Goal: Task Accomplishment & Management: Manage account settings

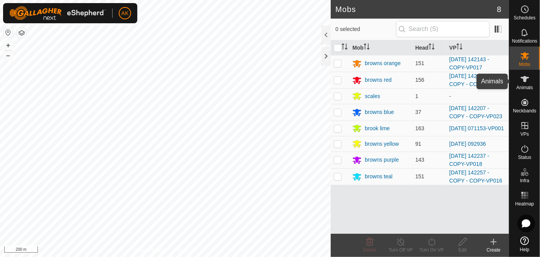
click at [527, 81] on icon at bounding box center [525, 78] width 9 height 9
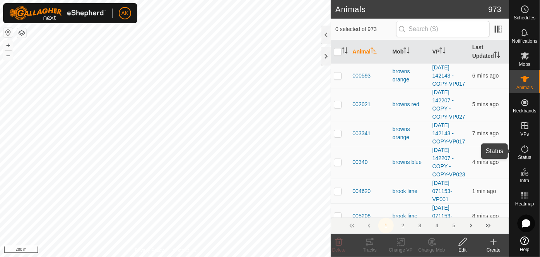
click at [523, 150] on icon at bounding box center [525, 148] width 9 height 9
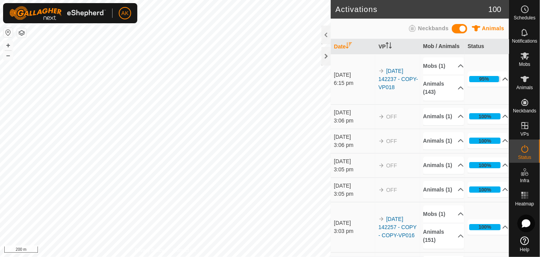
click at [503, 79] on icon at bounding box center [506, 79] width 6 height 6
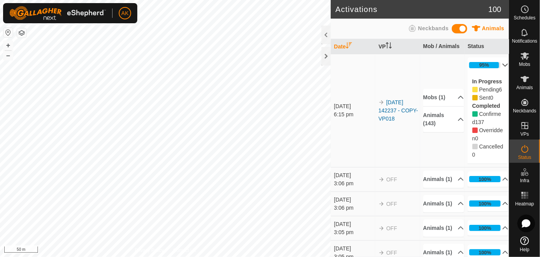
click at [503, 63] on icon at bounding box center [505, 64] width 5 height 3
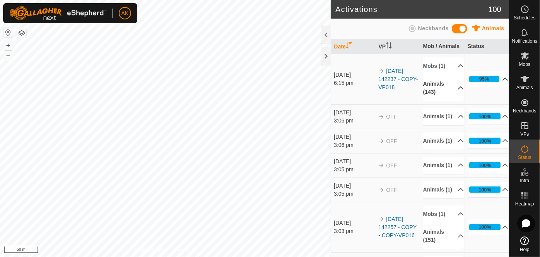
click at [453, 87] on p-accordion-header "Animals (143)" at bounding box center [444, 88] width 41 height 26
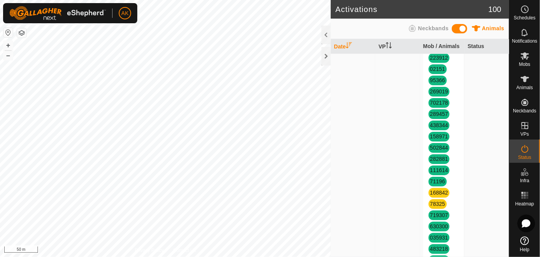
scroll to position [528, 0]
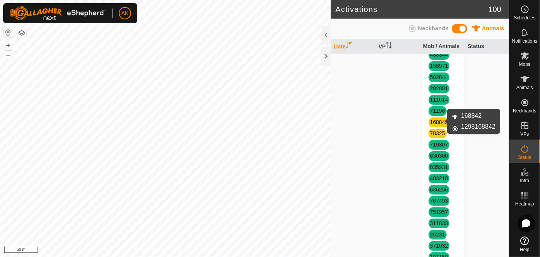
click at [438, 121] on link "168842" at bounding box center [440, 122] width 18 height 6
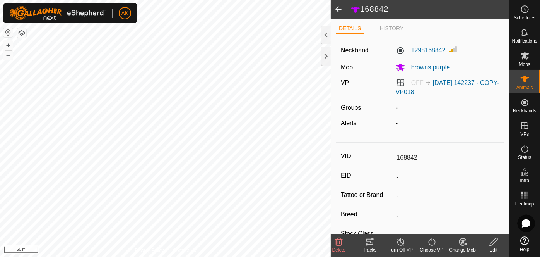
click at [400, 242] on icon at bounding box center [401, 241] width 10 height 9
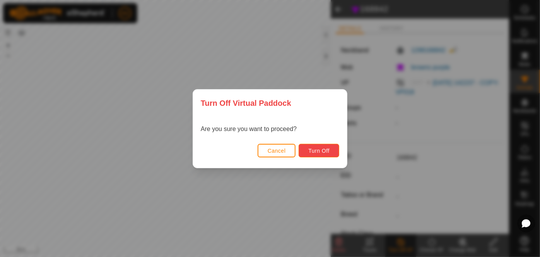
click at [326, 155] on button "Turn Off" at bounding box center [319, 151] width 41 height 14
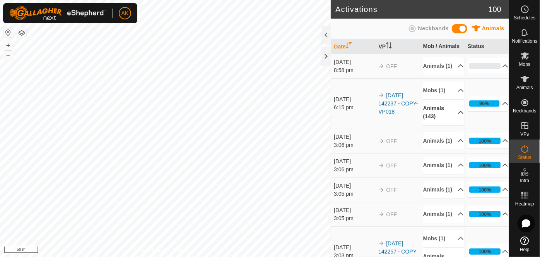
click at [458, 115] on icon at bounding box center [461, 112] width 6 height 6
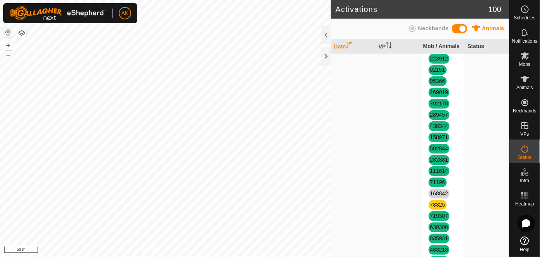
scroll to position [598, 0]
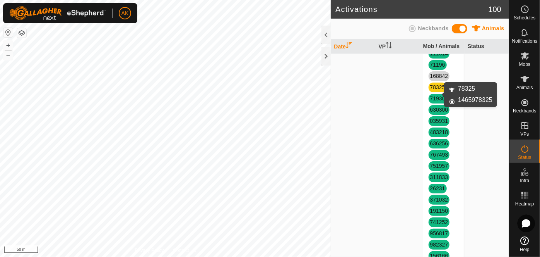
click at [431, 90] on link "78325" at bounding box center [438, 87] width 15 height 6
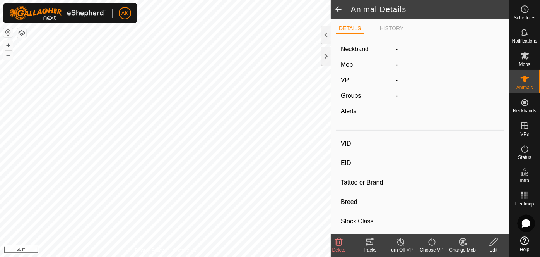
type input "78325"
type input "-"
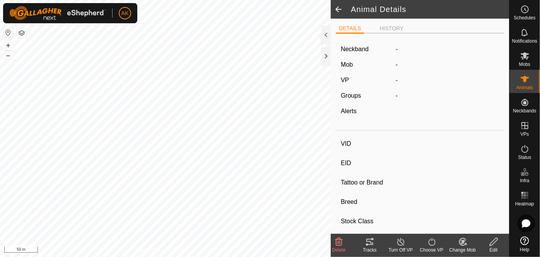
type input "0 kg"
type input "-"
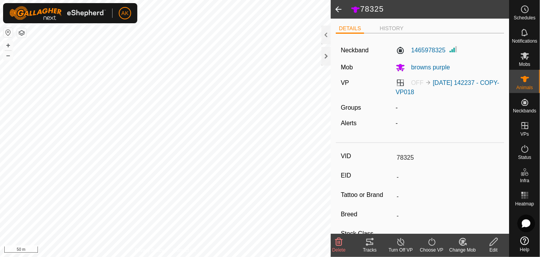
click at [397, 242] on icon at bounding box center [401, 241] width 10 height 9
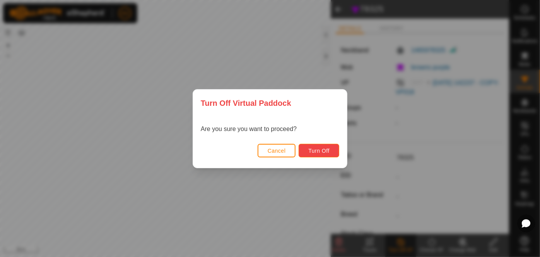
click at [332, 152] on button "Turn Off" at bounding box center [319, 151] width 41 height 14
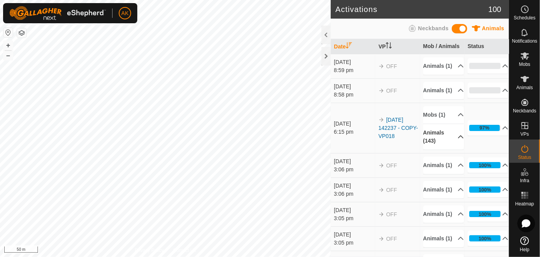
click at [451, 149] on p-accordion-header "Animals (143)" at bounding box center [444, 137] width 41 height 26
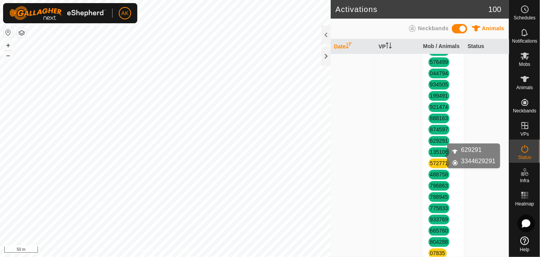
scroll to position [1267, 0]
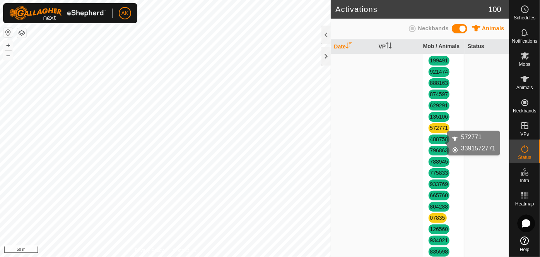
click at [438, 131] on link "572771" at bounding box center [440, 128] width 18 height 6
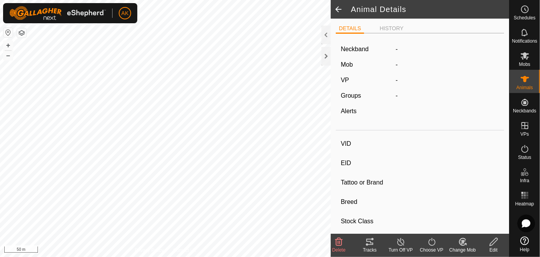
type input "572771"
type input "-"
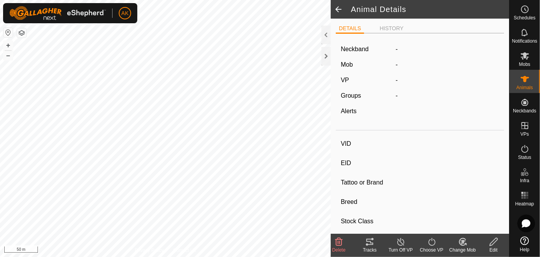
type input "-"
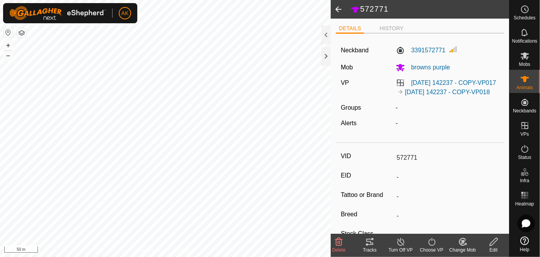
click at [401, 238] on icon at bounding box center [401, 241] width 10 height 9
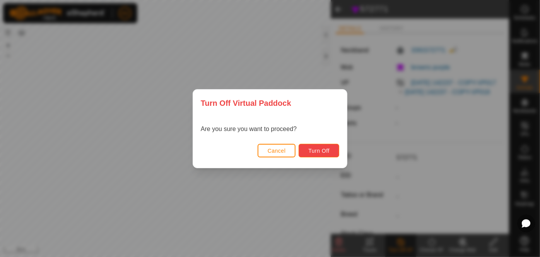
click at [327, 154] on button "Turn Off" at bounding box center [319, 151] width 41 height 14
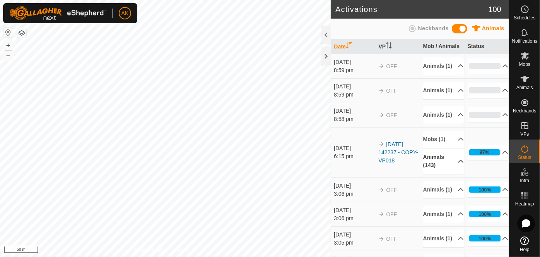
click at [450, 174] on p-accordion-header "Animals (143)" at bounding box center [444, 161] width 41 height 26
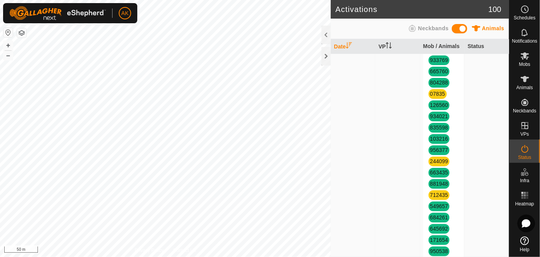
scroll to position [1478, 0]
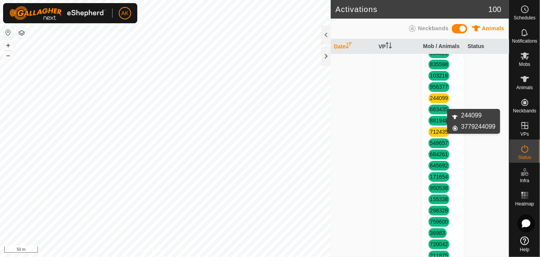
click at [432, 101] on link "244099" at bounding box center [440, 98] width 18 height 6
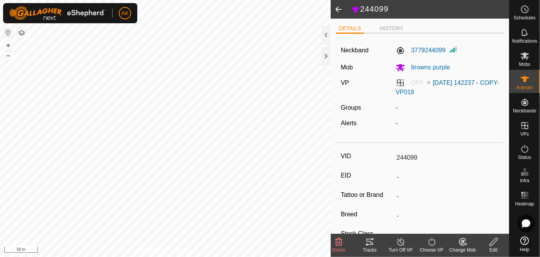
click at [432, 239] on icon at bounding box center [432, 241] width 10 height 9
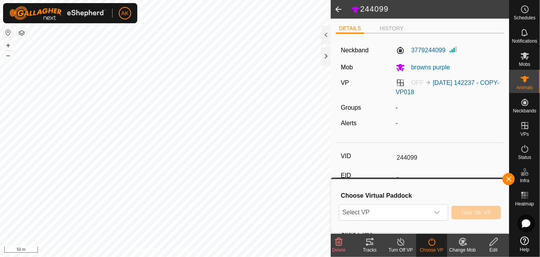
click at [397, 242] on icon at bounding box center [401, 241] width 10 height 9
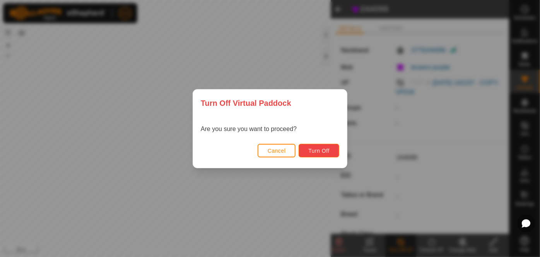
click at [316, 152] on span "Turn Off" at bounding box center [319, 151] width 21 height 6
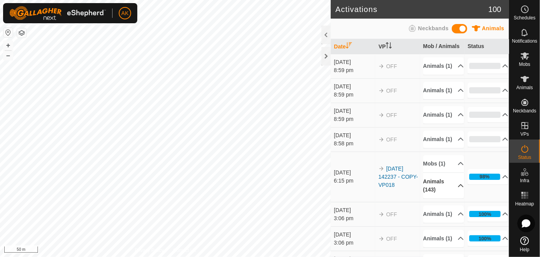
click at [450, 198] on p-accordion-header "Animals (143)" at bounding box center [444, 186] width 41 height 26
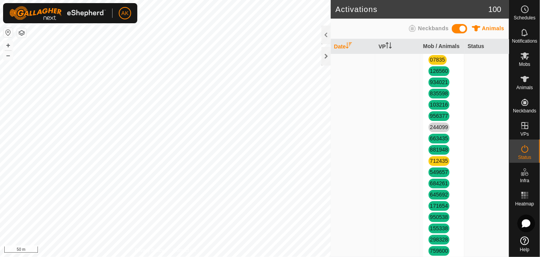
scroll to position [1513, 0]
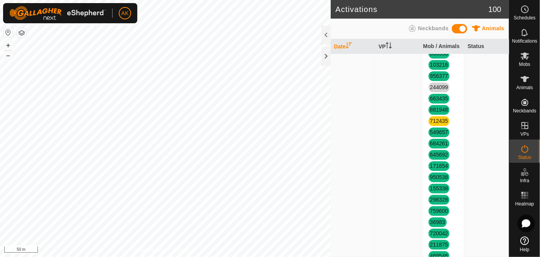
click at [437, 126] on span "712435" at bounding box center [439, 121] width 21 height 10
click at [437, 124] on link "712435" at bounding box center [440, 121] width 18 height 6
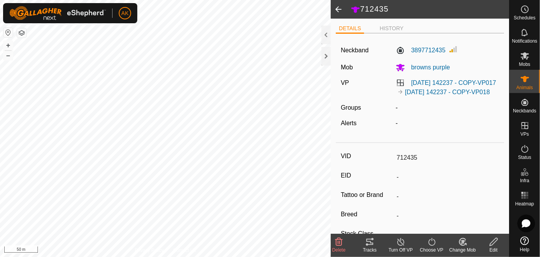
click at [400, 242] on icon at bounding box center [401, 241] width 10 height 9
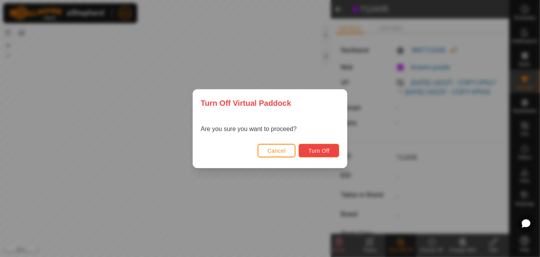
click at [331, 154] on button "Turn Off" at bounding box center [319, 151] width 41 height 14
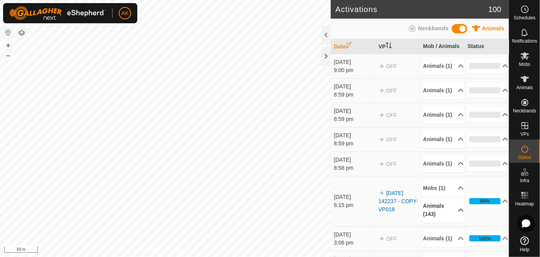
click at [458, 213] on icon at bounding box center [461, 210] width 6 height 6
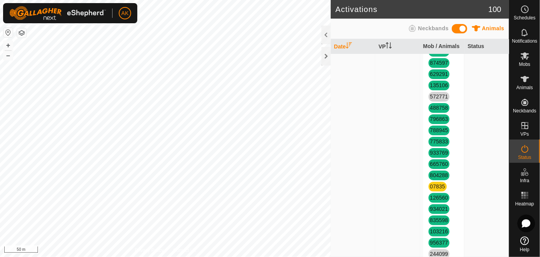
scroll to position [1372, 0]
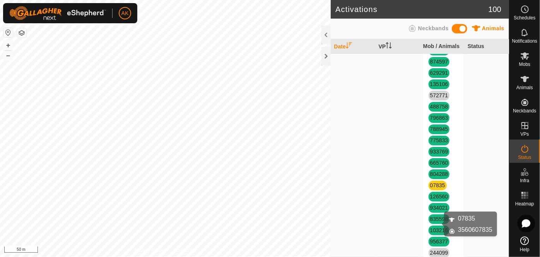
click at [441, 188] on link "07835" at bounding box center [438, 185] width 15 height 6
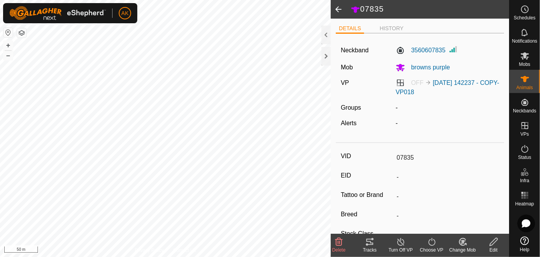
click at [402, 243] on line at bounding box center [401, 242] width 6 height 6
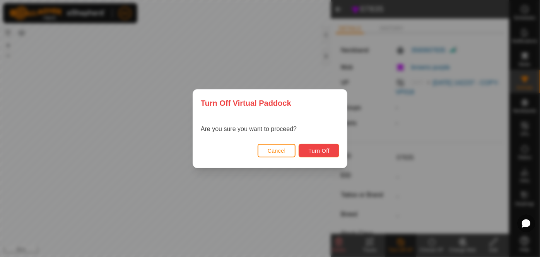
click at [326, 150] on span "Turn Off" at bounding box center [319, 151] width 21 height 6
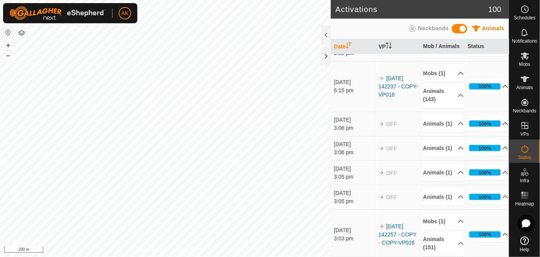
scroll to position [141, 0]
